Goal: Navigation & Orientation: Find specific page/section

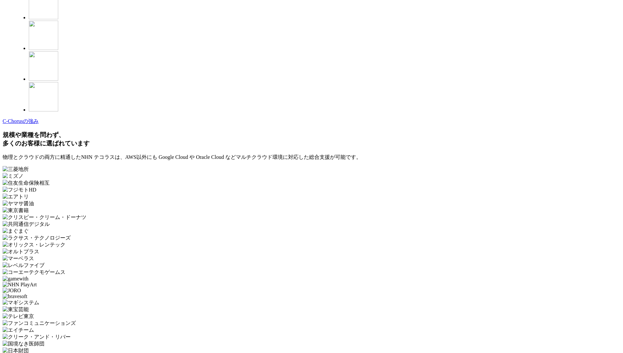
scroll to position [1909, 0]
